Goal: Task Accomplishment & Management: Use online tool/utility

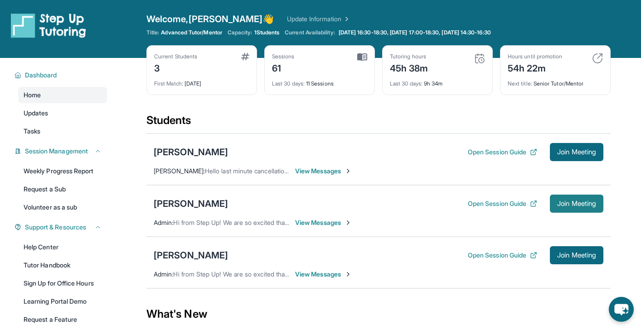
click at [577, 206] on span "Join Meeting" at bounding box center [576, 203] width 39 height 5
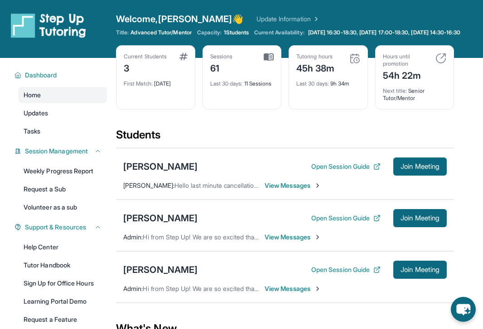
click at [310, 242] on span "View Messages" at bounding box center [293, 237] width 57 height 9
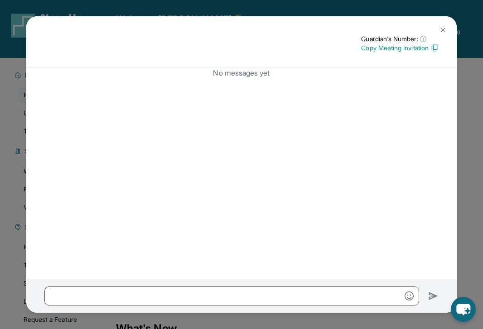
click at [446, 26] on img at bounding box center [443, 29] width 7 height 7
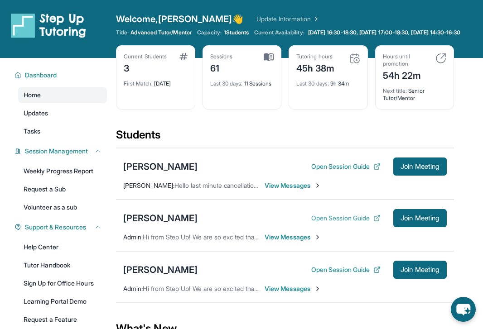
click at [350, 223] on button "Open Session Guide" at bounding box center [345, 218] width 69 height 9
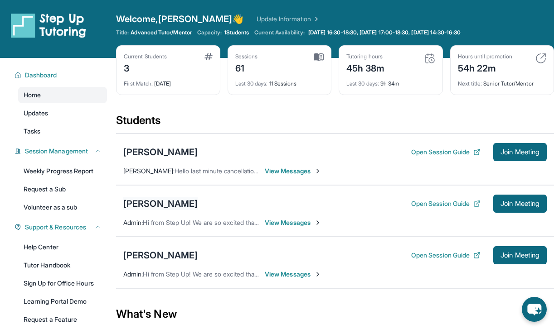
click at [165, 204] on div "[PERSON_NAME]" at bounding box center [160, 204] width 74 height 13
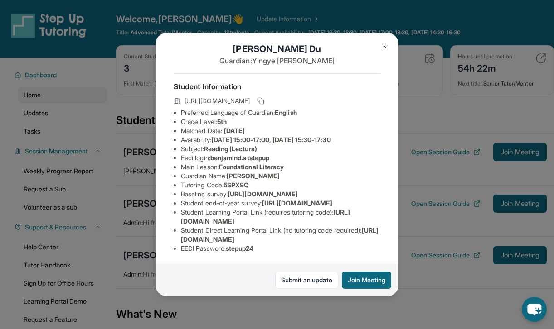
scroll to position [47, 0]
click at [420, 103] on div "[PERSON_NAME] Guardian: [PERSON_NAME] Student Information [URL][DOMAIN_NAME] Pr…" at bounding box center [277, 164] width 554 height 329
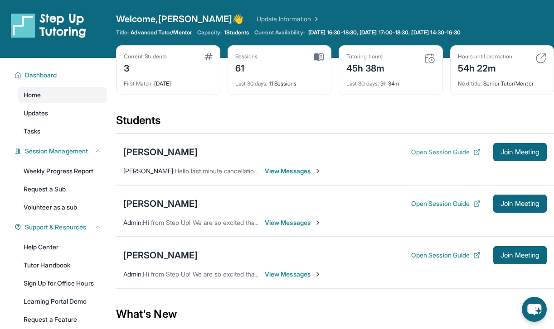
click at [434, 153] on button "Open Session Guide" at bounding box center [445, 152] width 69 height 9
click at [452, 204] on button "Open Session Guide" at bounding box center [445, 203] width 69 height 9
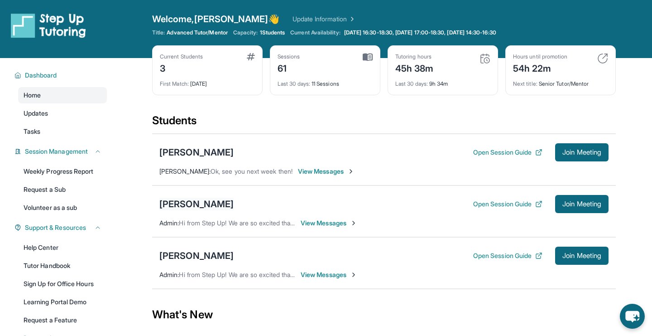
click at [198, 205] on div "[PERSON_NAME]" at bounding box center [196, 204] width 74 height 13
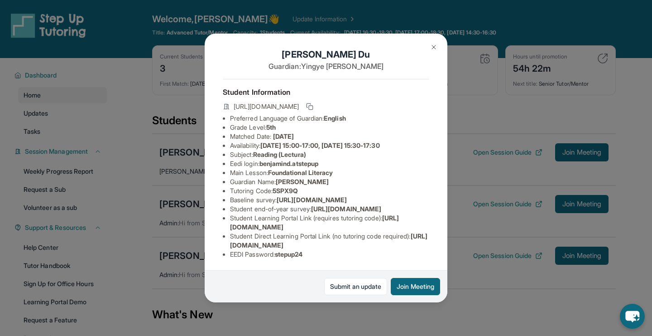
scroll to position [22, 0]
